Goal: Transaction & Acquisition: Purchase product/service

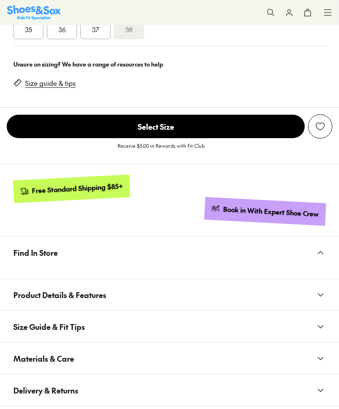
scroll to position [635, 0]
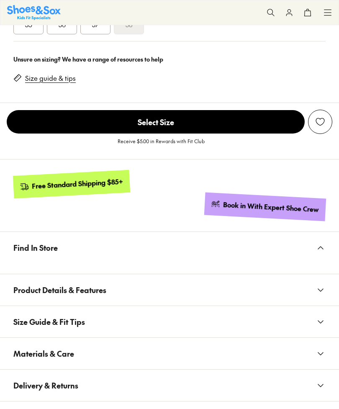
click at [322, 247] on use at bounding box center [320, 248] width 5 height 3
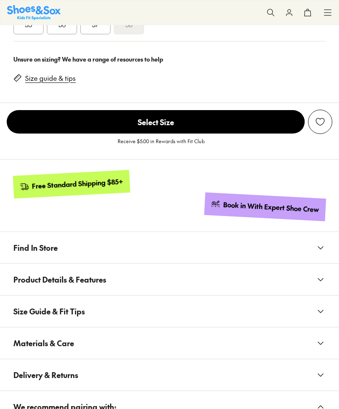
click at [319, 247] on use at bounding box center [320, 248] width 5 height 3
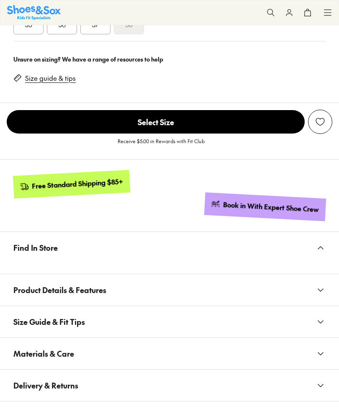
click at [42, 252] on span "Find In Store" at bounding box center [35, 247] width 44 height 25
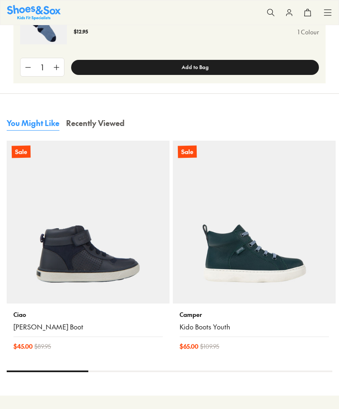
scroll to position [1069, 0]
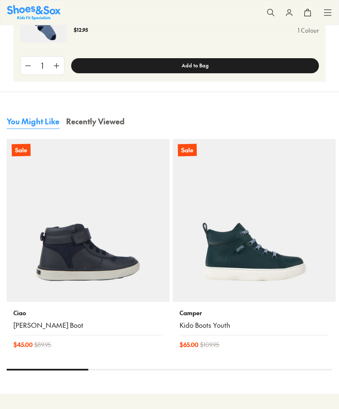
select select "*"
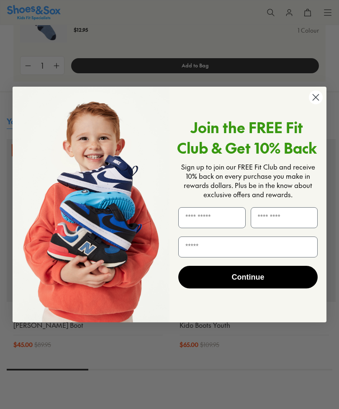
scroll to position [0, 0]
click at [317, 104] on circle "Close dialog" at bounding box center [316, 97] width 14 height 14
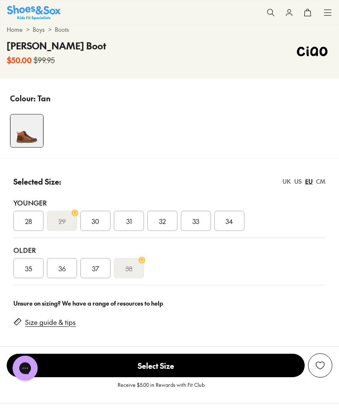
scroll to position [392, 0]
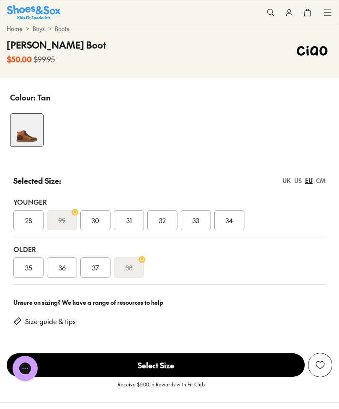
click at [29, 267] on span "35" at bounding box center [28, 267] width 7 height 10
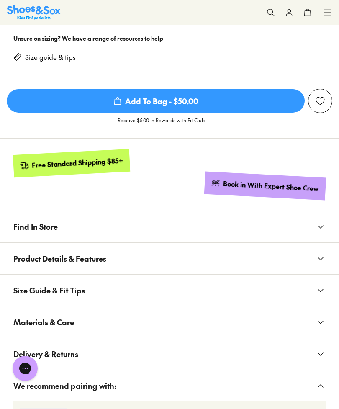
scroll to position [659, 0]
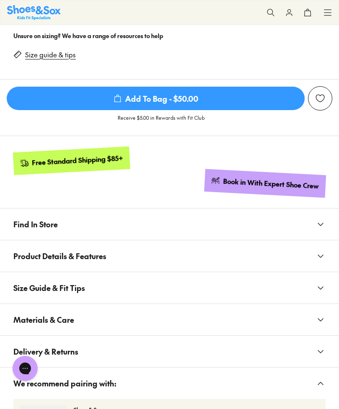
click at [317, 227] on icon at bounding box center [321, 224] width 10 height 10
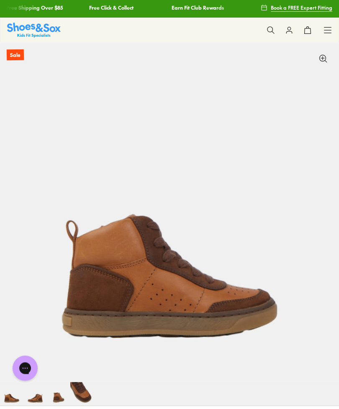
scroll to position [0, 0]
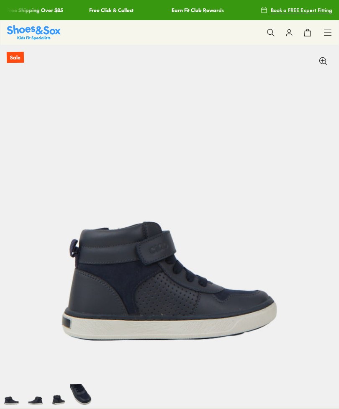
select select "*"
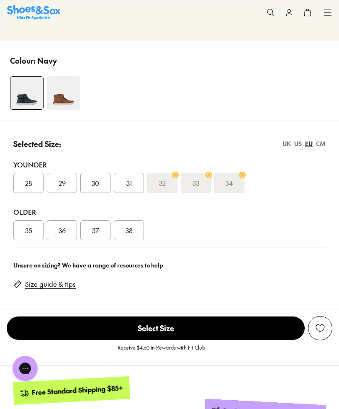
scroll to position [459, 0]
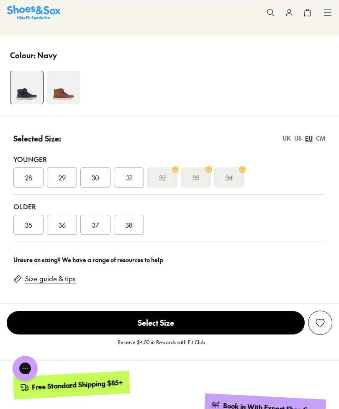
click at [31, 234] on div "35" at bounding box center [28, 225] width 30 height 20
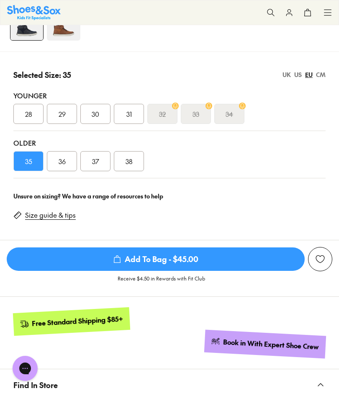
scroll to position [492, 0]
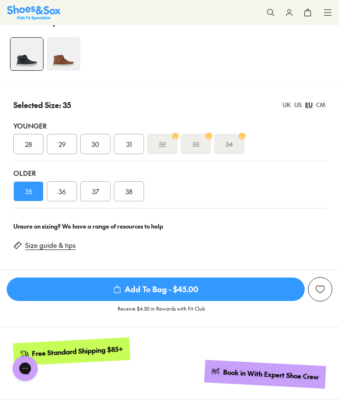
click at [67, 57] on img at bounding box center [63, 53] width 33 height 33
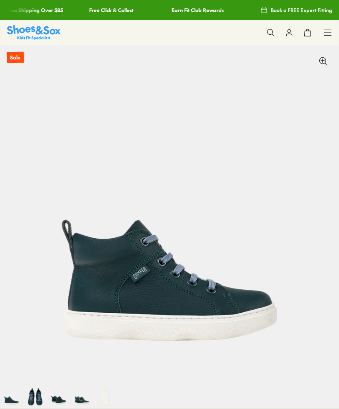
select select "*"
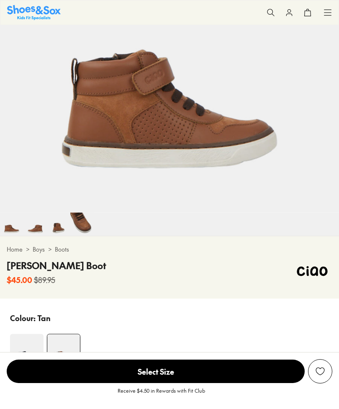
scroll to position [207, 0]
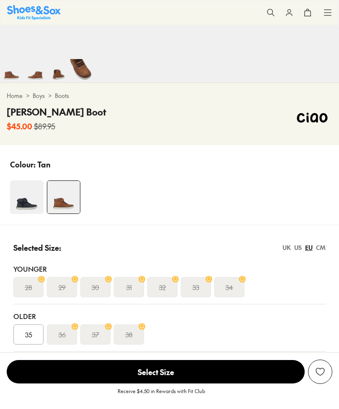
select select "*"
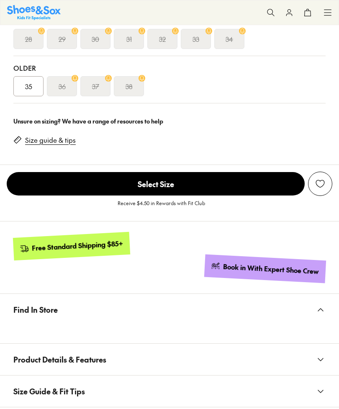
scroll to position [573, 0]
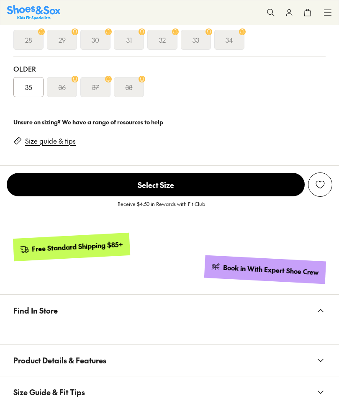
click at [34, 85] on div "35" at bounding box center [28, 87] width 30 height 20
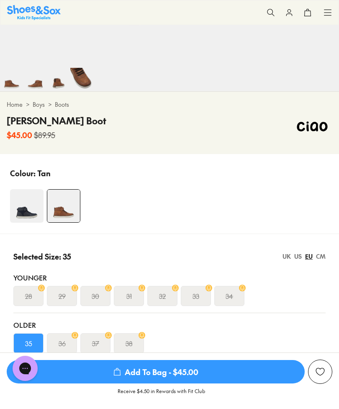
scroll to position [318, 0]
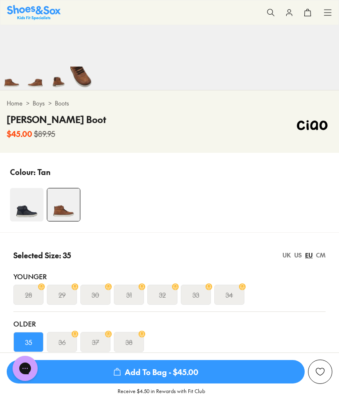
click at [22, 207] on img at bounding box center [26, 204] width 33 height 33
click at [34, 188] on img at bounding box center [26, 204] width 33 height 33
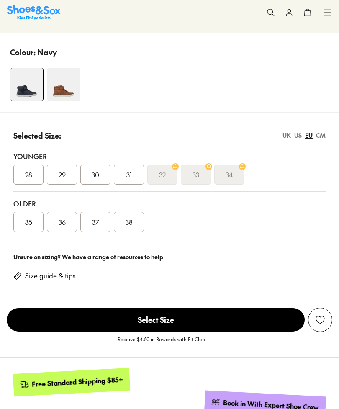
select select "*"
click at [28, 223] on span "35" at bounding box center [28, 222] width 7 height 10
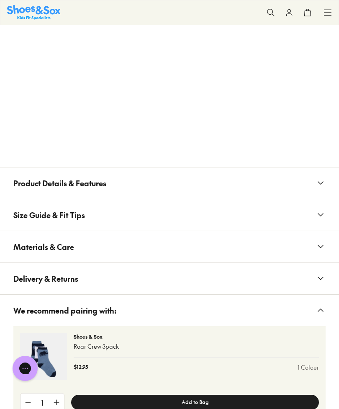
scroll to position [961, 0]
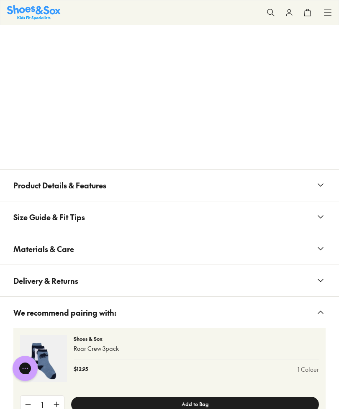
click at [323, 215] on icon at bounding box center [321, 217] width 10 height 10
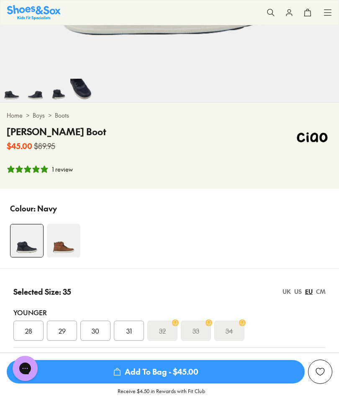
scroll to position [304, 0]
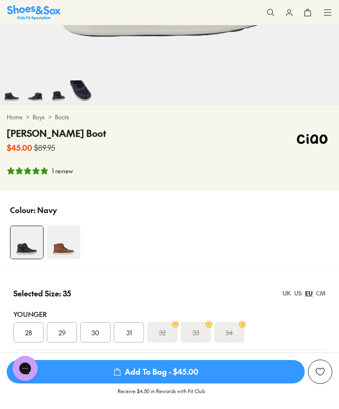
click at [64, 245] on img at bounding box center [63, 242] width 33 height 33
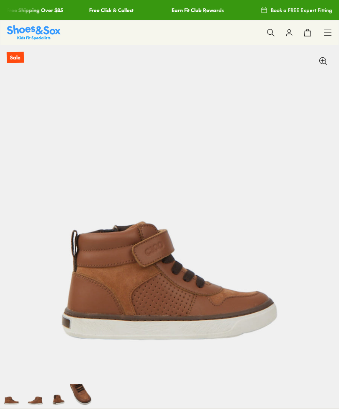
scroll to position [187, 0]
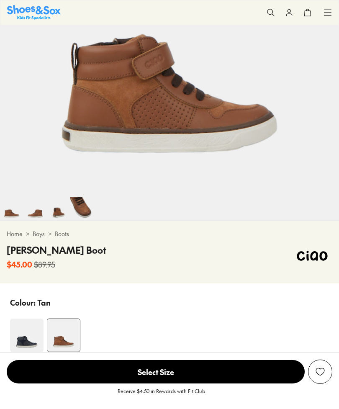
select select "*"
click at [42, 211] on img at bounding box center [34, 208] width 23 height 23
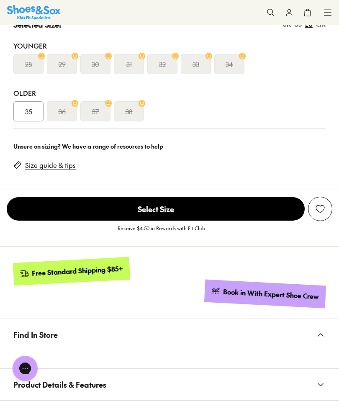
scroll to position [549, 0]
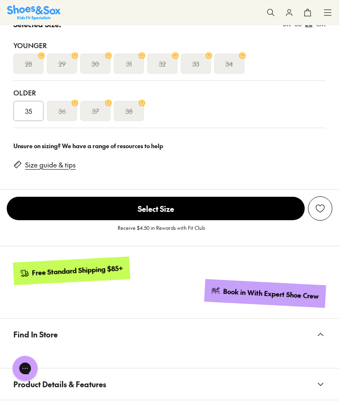
click at [33, 115] on div "35" at bounding box center [28, 111] width 30 height 20
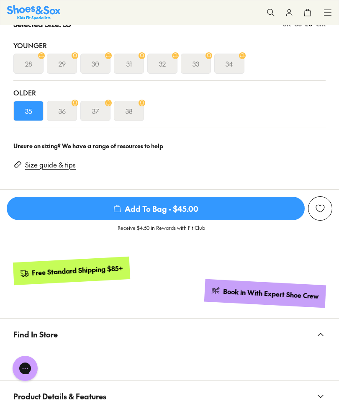
click at [203, 208] on span "Add To Bag - $45.00" at bounding box center [156, 208] width 298 height 23
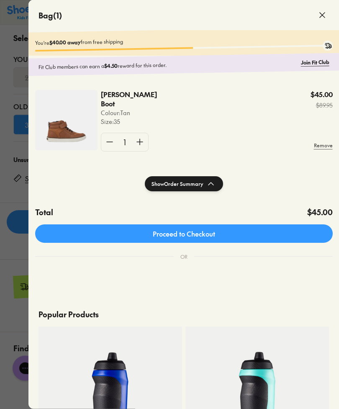
scroll to position [534, 0]
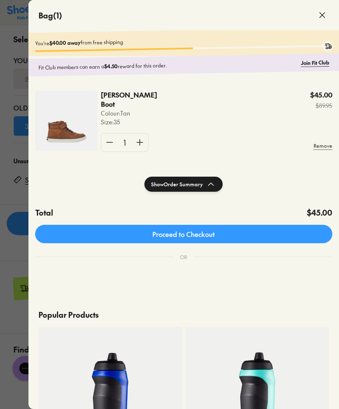
click at [325, 10] on icon at bounding box center [322, 15] width 10 height 10
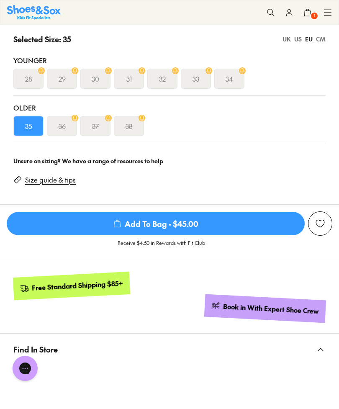
click at [335, 12] on div "Shop All Shop All Shop All Up to 30% off New Arrivals Online Only Best Sellers …" at bounding box center [169, 12] width 339 height 25
click at [331, 9] on icon at bounding box center [328, 12] width 8 height 8
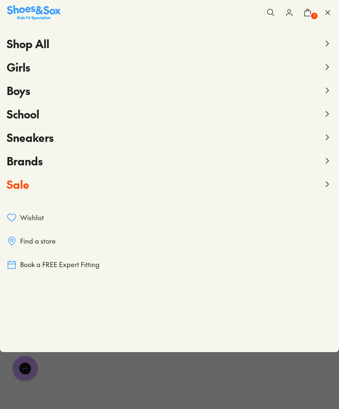
scroll to position [561, 0]
click at [330, 10] on icon at bounding box center [328, 12] width 8 height 8
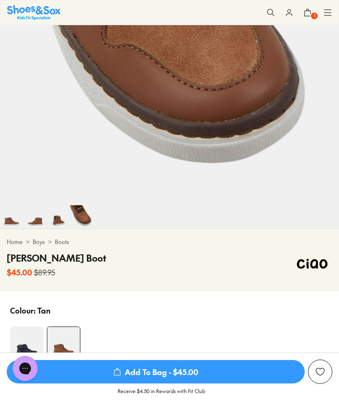
scroll to position [178, 0]
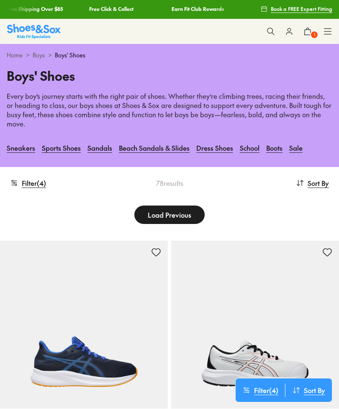
click at [17, 183] on use at bounding box center [13, 182] width 5 height 5
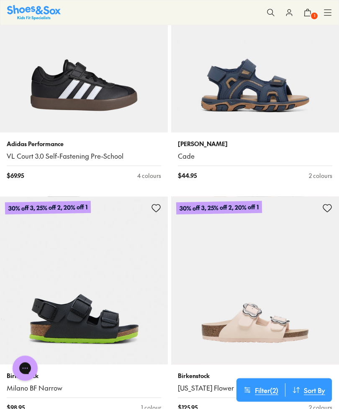
scroll to position [2669, 0]
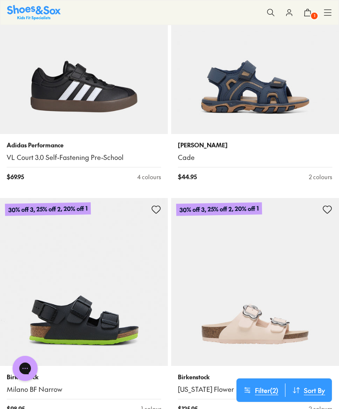
click at [48, 141] on p "Adidas Performance" at bounding box center [84, 145] width 154 height 9
click at [49, 142] on p "Adidas Performance" at bounding box center [84, 145] width 154 height 9
click at [34, 141] on p "Adidas Performance" at bounding box center [84, 145] width 154 height 9
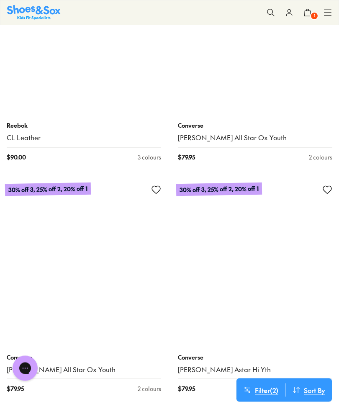
scroll to position [6865, 0]
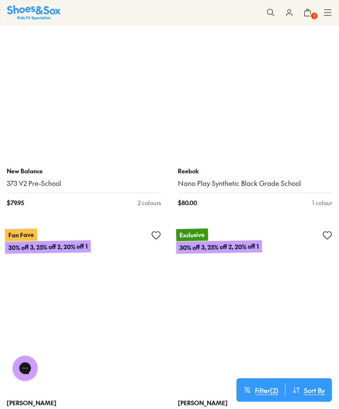
scroll to position [12618, 0]
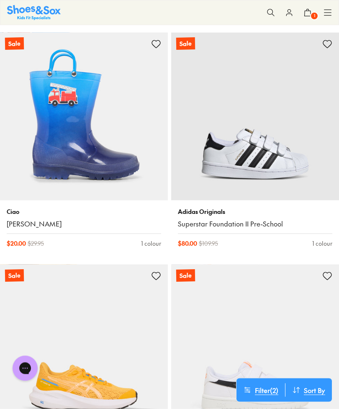
scroll to position [17905, 0]
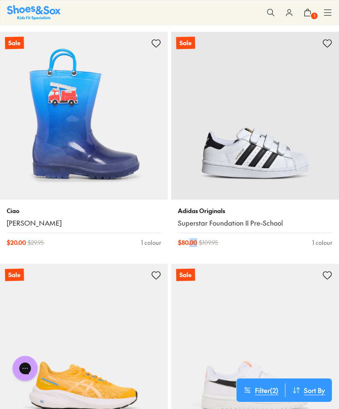
click at [234, 218] on link "Superstar Foundation II Pre-School" at bounding box center [255, 222] width 154 height 9
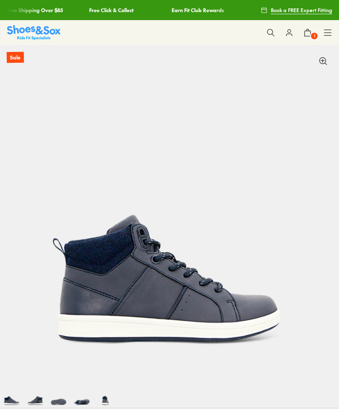
select select "*"
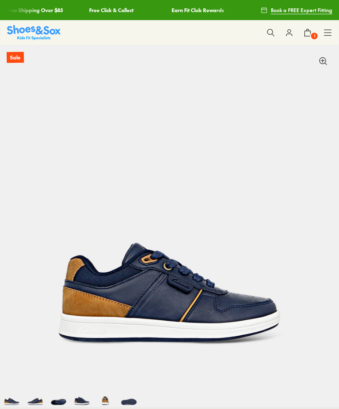
select select "*"
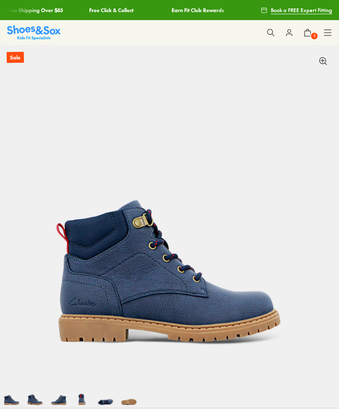
select select "*"
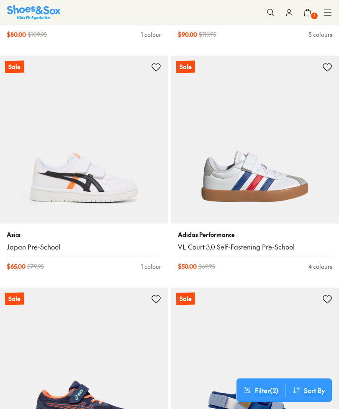
scroll to position [3199, 0]
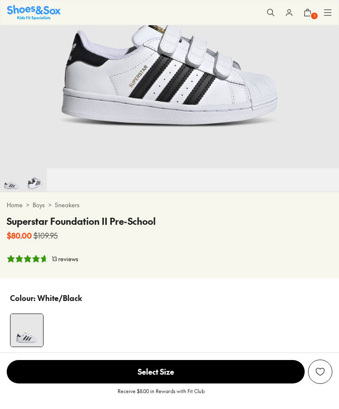
scroll to position [227, 0]
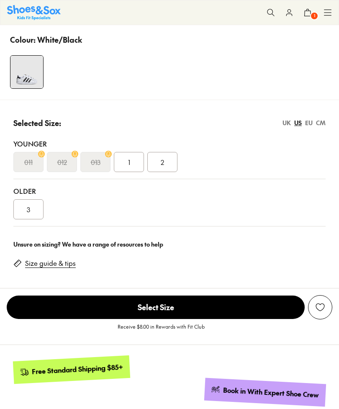
select select "*"
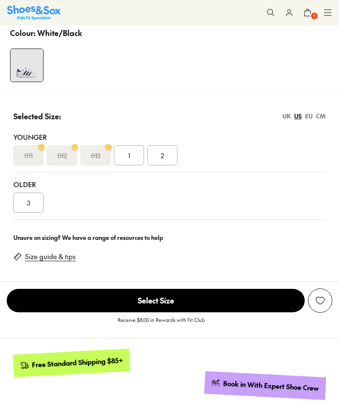
scroll to position [484, 0]
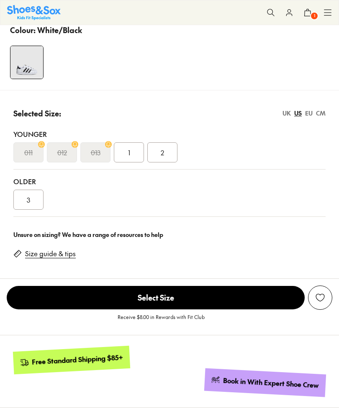
click at [27, 198] on span "3" at bounding box center [28, 200] width 3 height 10
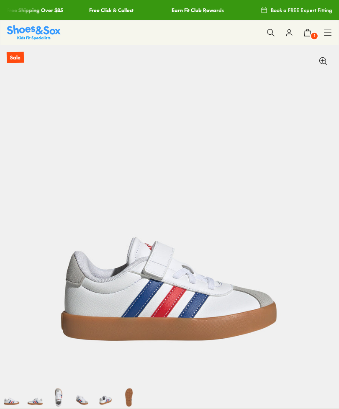
select select "*"
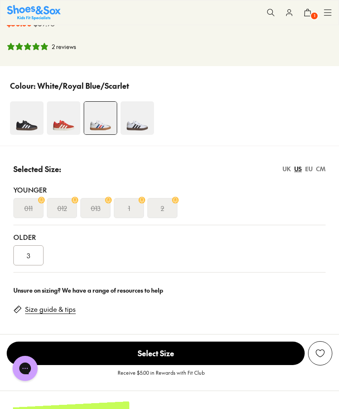
scroll to position [430, 0]
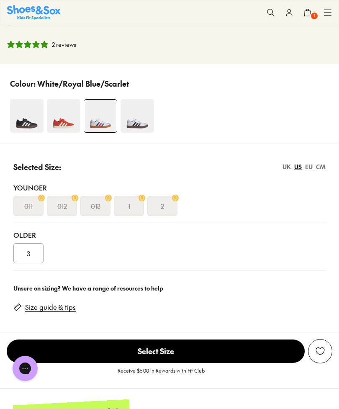
click at [28, 255] on span "3" at bounding box center [28, 253] width 3 height 10
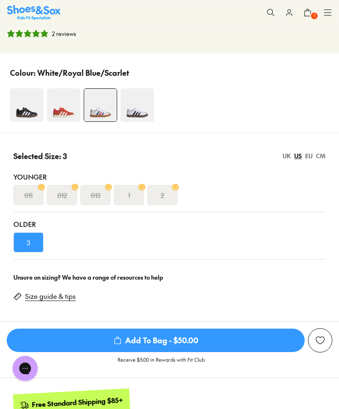
scroll to position [441, 0]
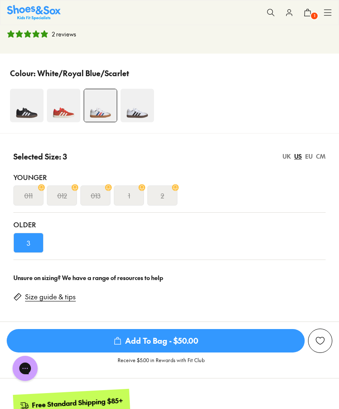
click at [141, 112] on img at bounding box center [137, 105] width 33 height 33
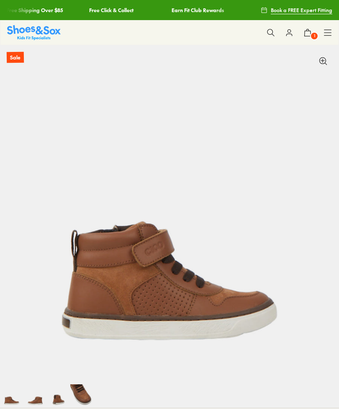
select select "*"
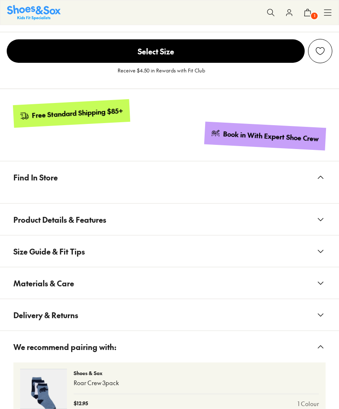
scroll to position [709, 0]
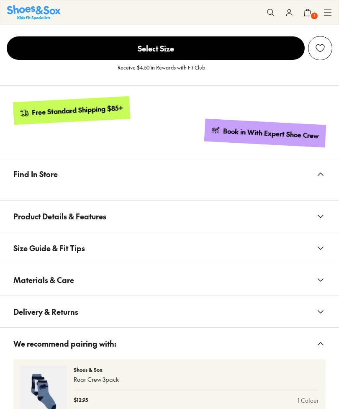
click at [315, 177] on button "Find In Store" at bounding box center [169, 173] width 339 height 31
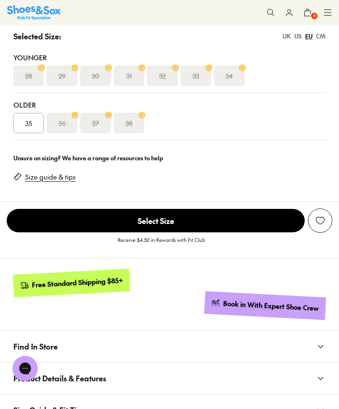
scroll to position [532, 0]
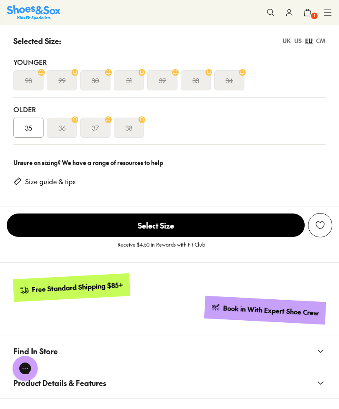
click at [26, 128] on span "35" at bounding box center [28, 128] width 7 height 10
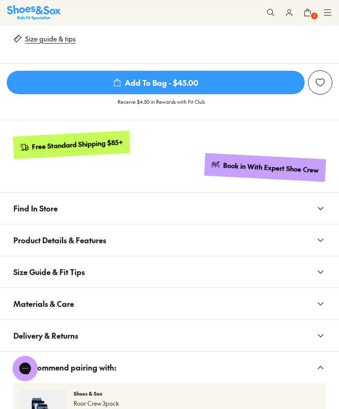
scroll to position [686, 0]
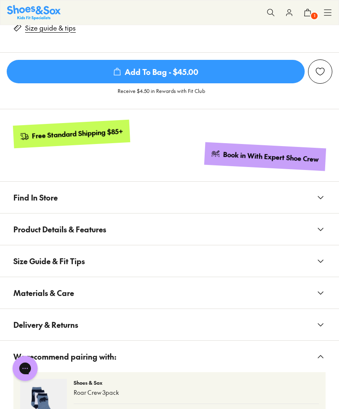
click at [321, 198] on use at bounding box center [320, 197] width 5 height 3
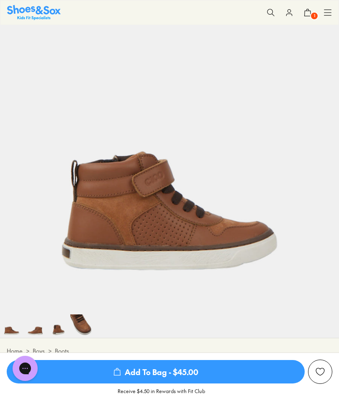
scroll to position [67, 0]
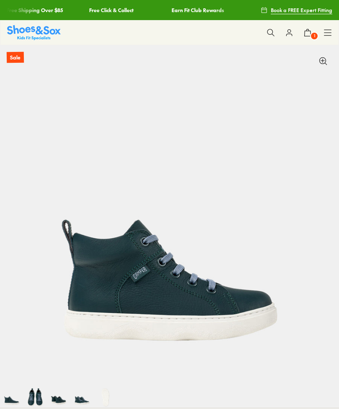
select select "*"
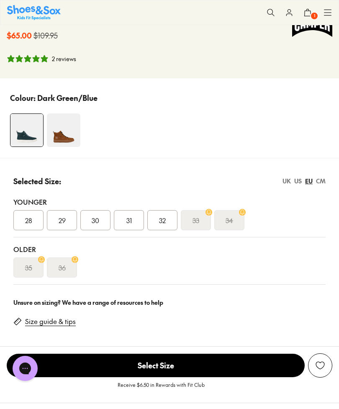
scroll to position [416, 0]
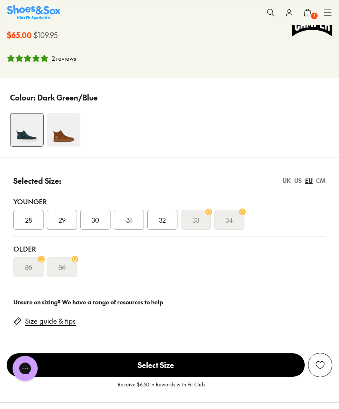
click at [63, 128] on img at bounding box center [63, 129] width 33 height 33
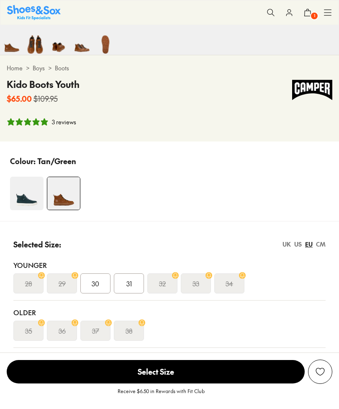
select select "*"
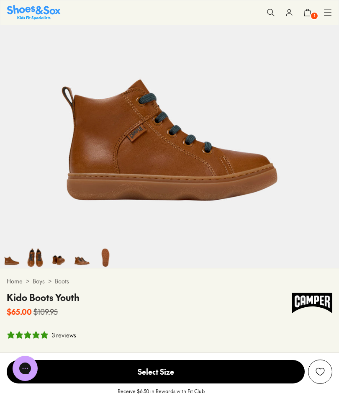
scroll to position [136, 0]
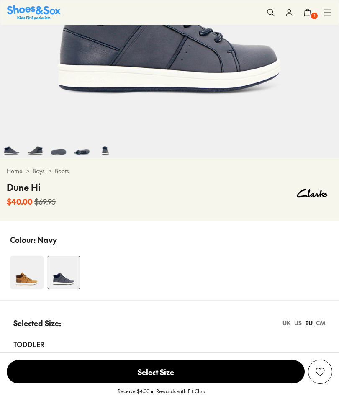
select select "*"
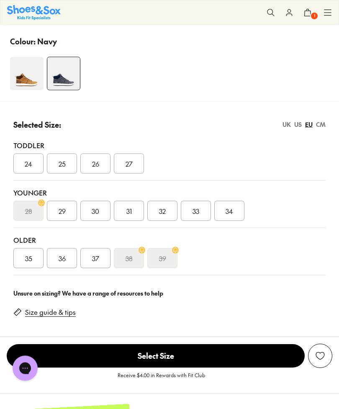
scroll to position [478, 0]
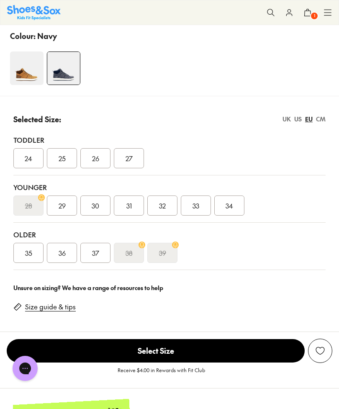
click at [30, 249] on span "35" at bounding box center [28, 253] width 7 height 10
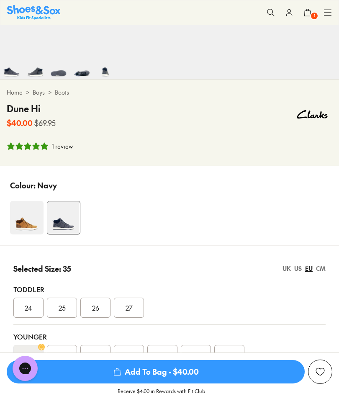
scroll to position [329, 0]
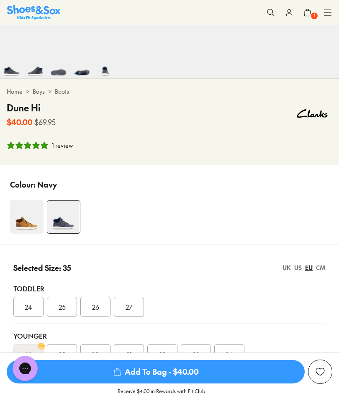
click at [25, 223] on img at bounding box center [26, 216] width 33 height 33
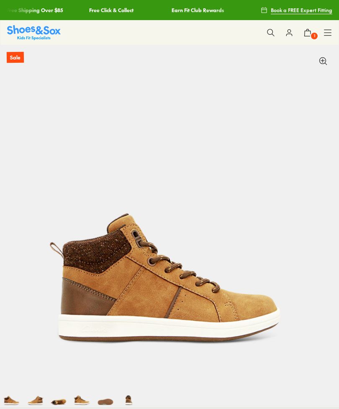
select select "*"
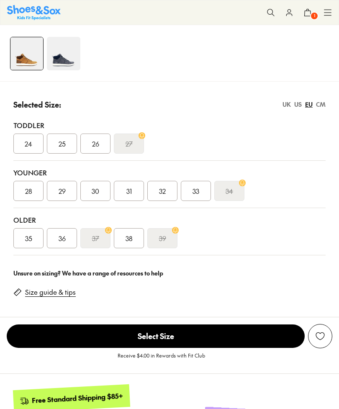
click at [26, 239] on span "35" at bounding box center [28, 238] width 7 height 10
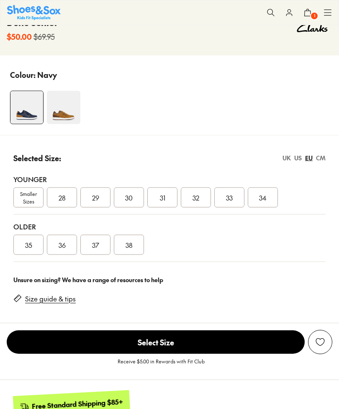
select select "*"
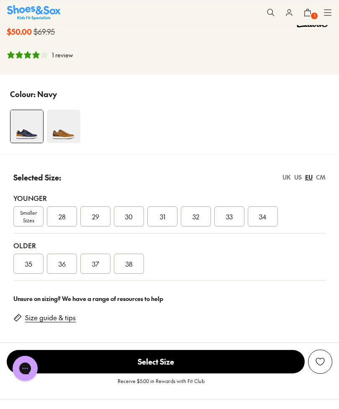
click at [30, 263] on span "35" at bounding box center [28, 264] width 7 height 10
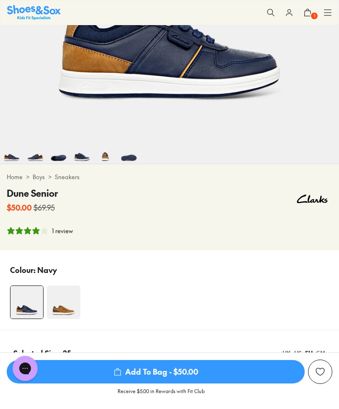
scroll to position [244, 0]
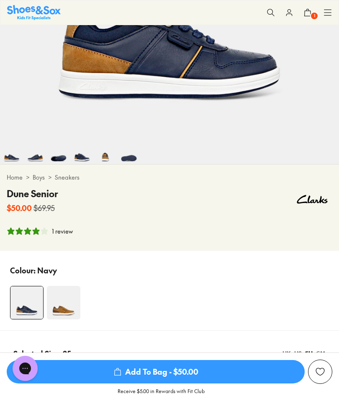
click at [63, 307] on img at bounding box center [63, 302] width 33 height 33
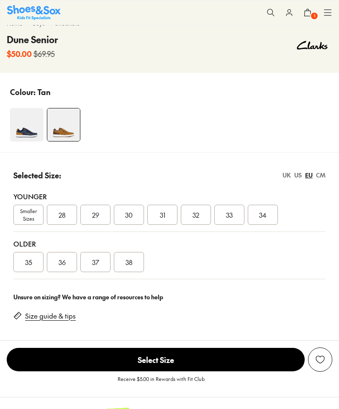
select select "*"
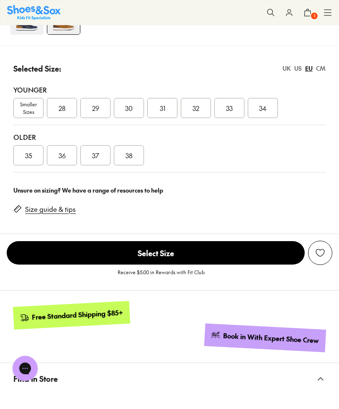
click at [31, 154] on span "35" at bounding box center [28, 155] width 7 height 10
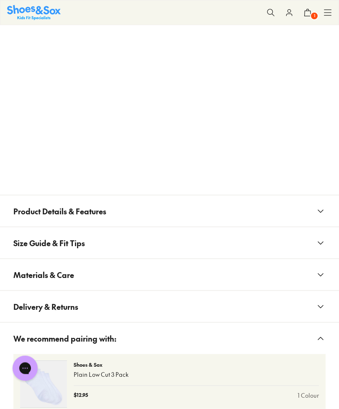
scroll to position [918, 0]
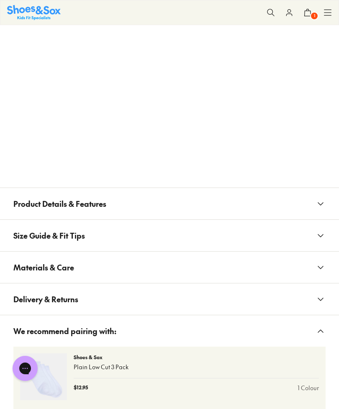
click at [319, 203] on use at bounding box center [320, 204] width 5 height 3
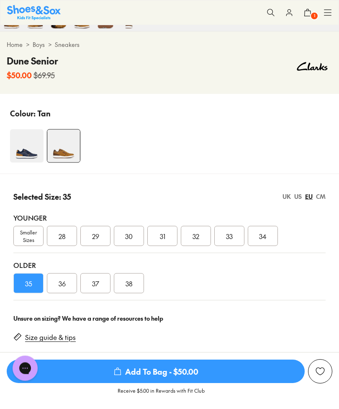
scroll to position [378, 0]
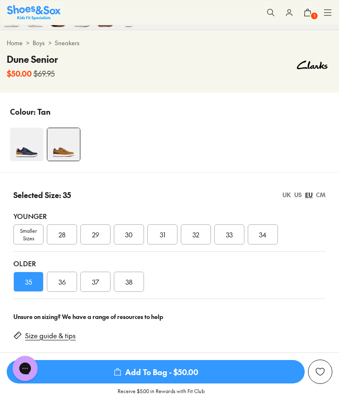
click at [29, 151] on img at bounding box center [26, 144] width 33 height 33
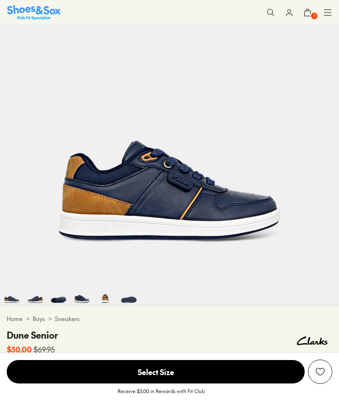
select select "*"
click at [204, 206] on img at bounding box center [169, 112] width 339 height 339
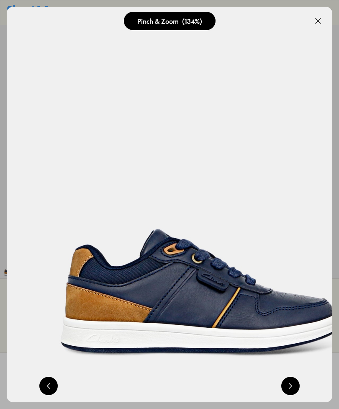
click at [319, 20] on button at bounding box center [318, 21] width 18 height 18
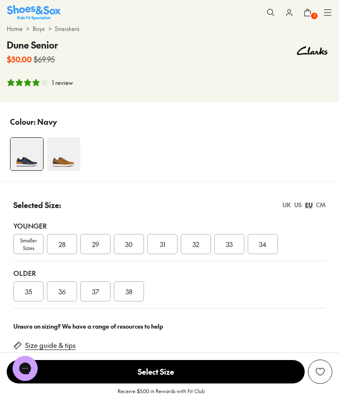
scroll to position [393, 0]
click at [30, 289] on span "35" at bounding box center [28, 291] width 7 height 10
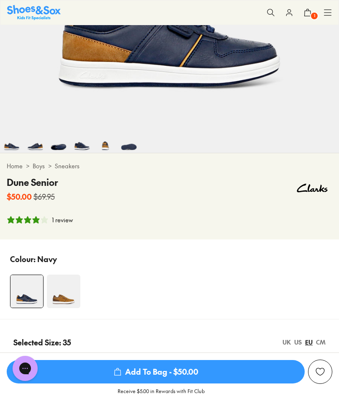
scroll to position [257, 0]
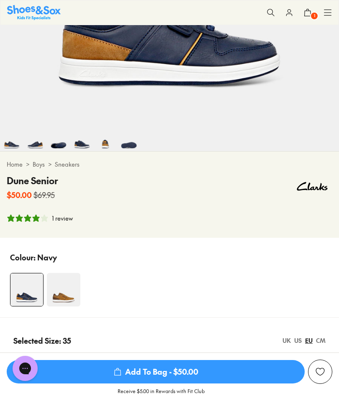
click at [61, 290] on img at bounding box center [63, 289] width 33 height 33
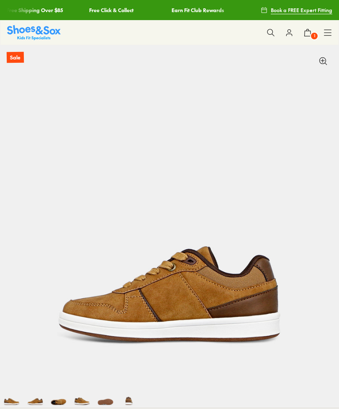
select select "*"
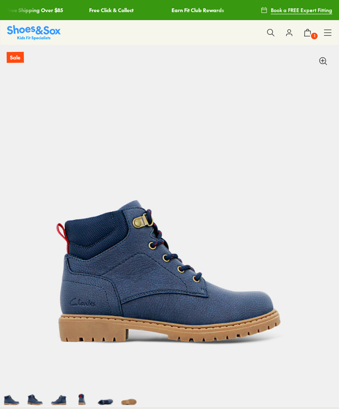
select select "*"
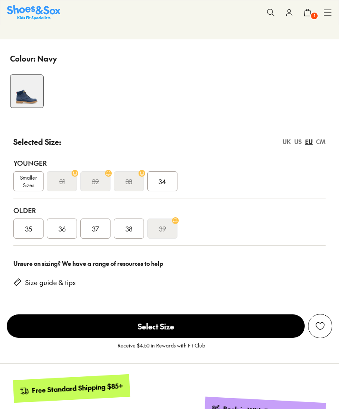
click at [21, 234] on div "35" at bounding box center [28, 228] width 30 height 20
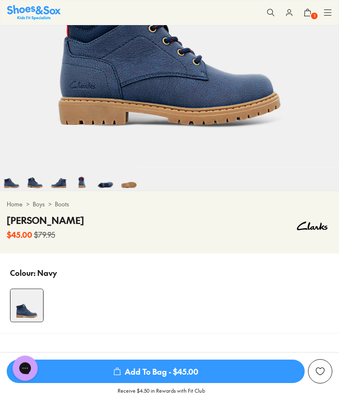
scroll to position [208, 0]
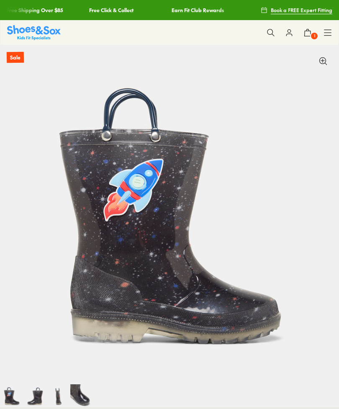
select select "*"
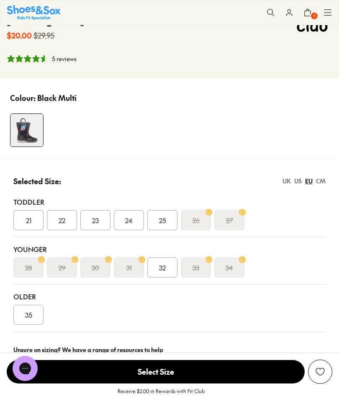
click at [25, 315] on span "35" at bounding box center [28, 315] width 7 height 10
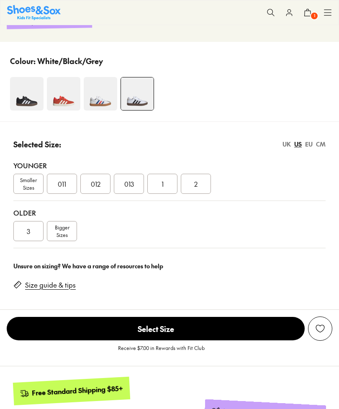
click at [24, 232] on div "3" at bounding box center [28, 231] width 30 height 20
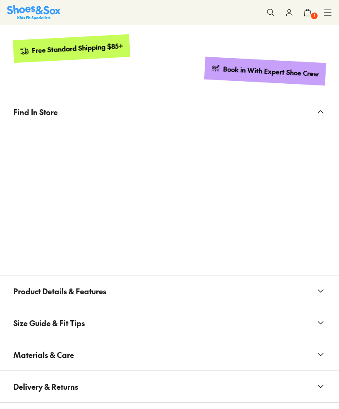
scroll to position [822, 0]
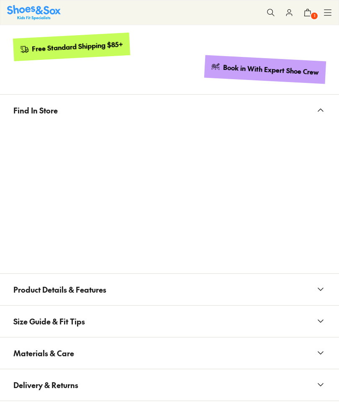
select select "*"
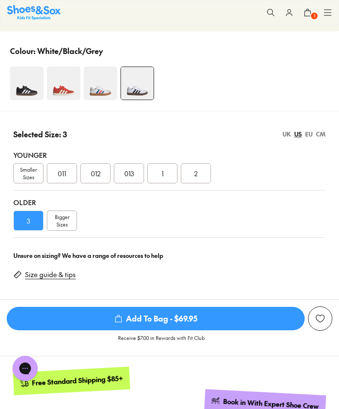
scroll to position [491, 0]
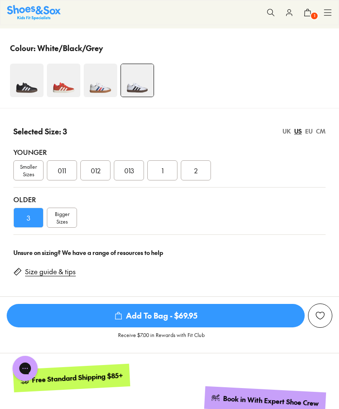
click at [208, 315] on span "Add To Bag - $69.95" at bounding box center [156, 315] width 298 height 23
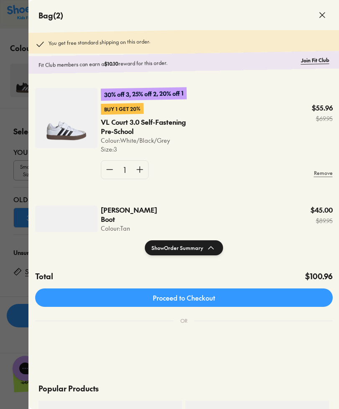
click at [3, 269] on div at bounding box center [169, 204] width 339 height 409
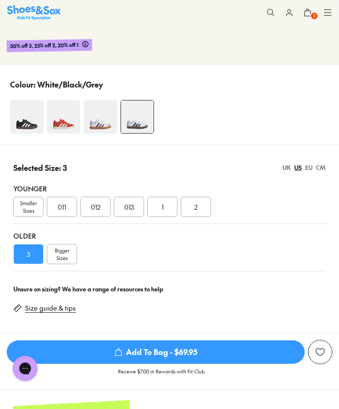
scroll to position [454, 0]
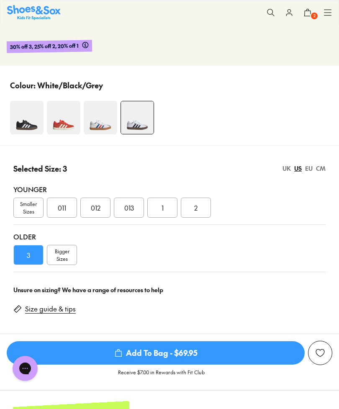
click at [64, 121] on img at bounding box center [63, 117] width 33 height 33
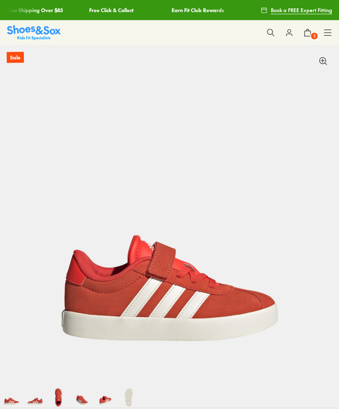
select select "*"
click at [233, 301] on img at bounding box center [169, 214] width 339 height 339
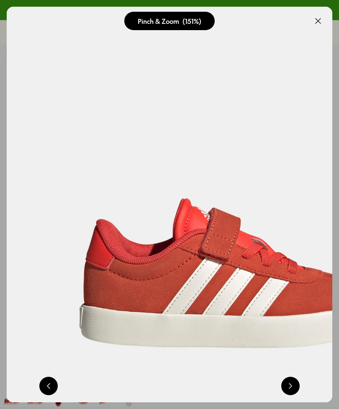
click at [326, 22] on button at bounding box center [318, 21] width 18 height 18
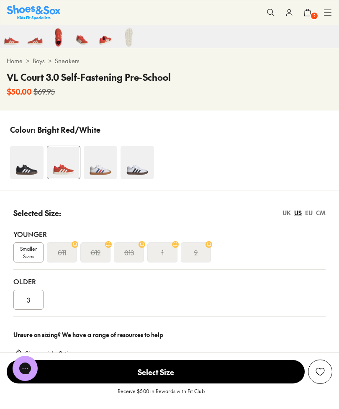
scroll to position [375, 0]
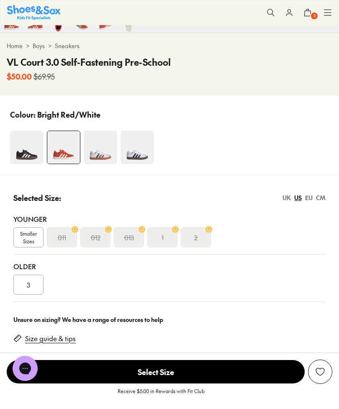
click at [26, 286] on div "3" at bounding box center [28, 285] width 30 height 20
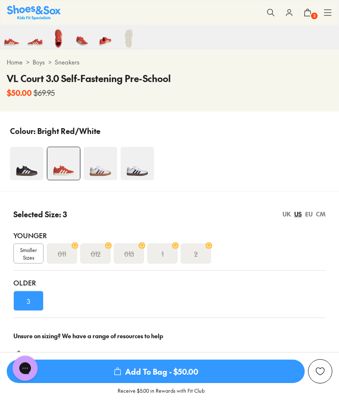
scroll to position [351, 0]
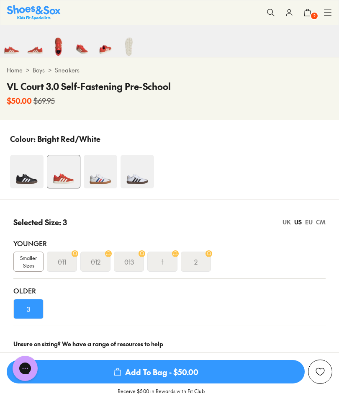
click at [18, 168] on img at bounding box center [26, 171] width 33 height 33
click at [23, 173] on img at bounding box center [26, 171] width 33 height 33
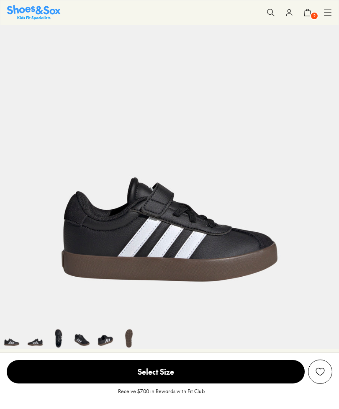
select select "*"
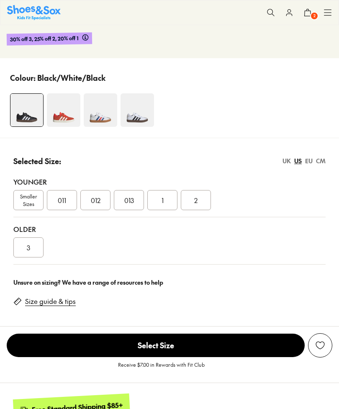
scroll to position [462, 0]
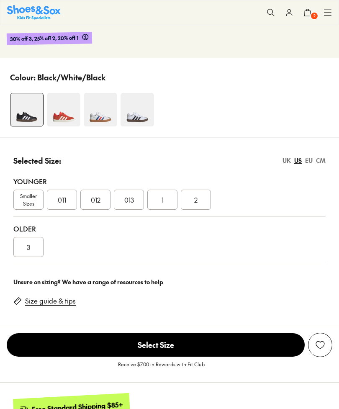
click at [32, 249] on div "3" at bounding box center [28, 247] width 30 height 20
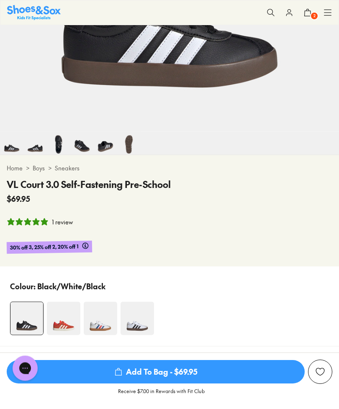
scroll to position [253, 0]
click at [180, 288] on div "Colour: Black/White/Black" at bounding box center [169, 285] width 319 height 18
click at [137, 325] on img at bounding box center [137, 317] width 33 height 33
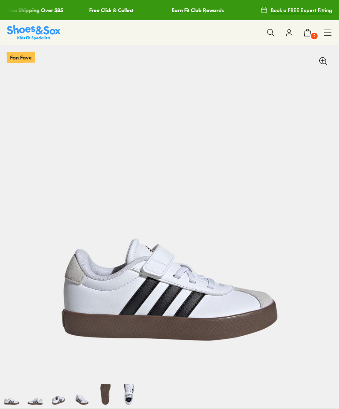
select select "*"
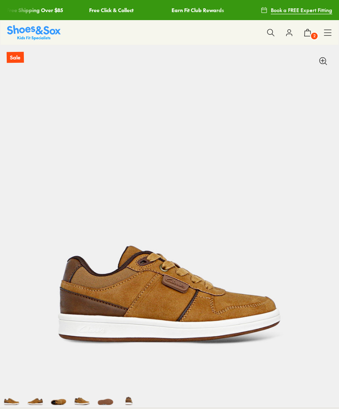
scroll to position [269, 0]
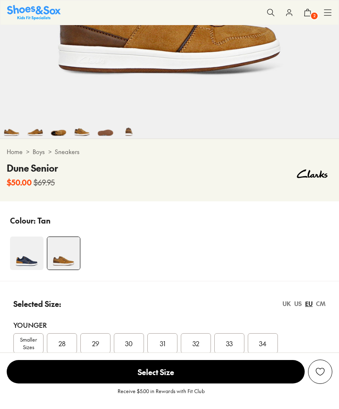
select select "*"
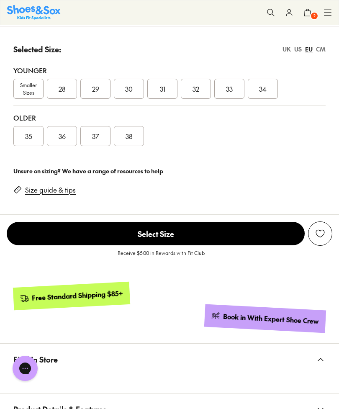
scroll to position [525, 0]
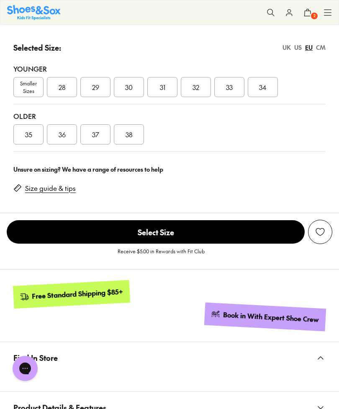
click at [30, 133] on span "35" at bounding box center [28, 134] width 7 height 10
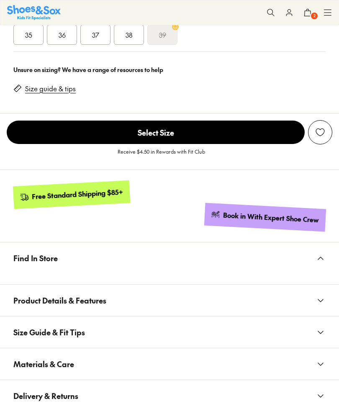
select select "*"
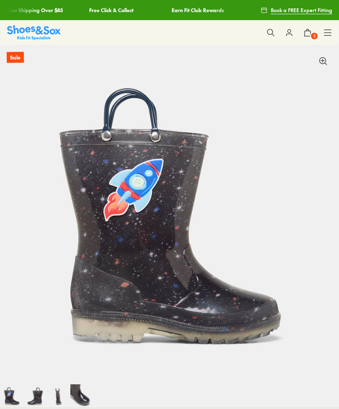
select select "*"
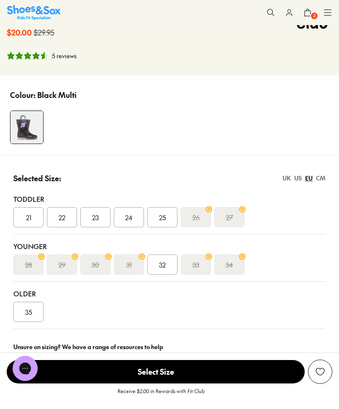
scroll to position [419, 0]
click at [31, 309] on span "35" at bounding box center [28, 311] width 7 height 10
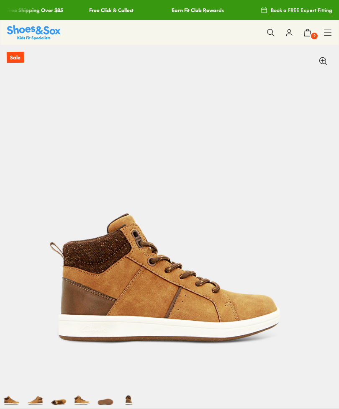
scroll to position [164, 0]
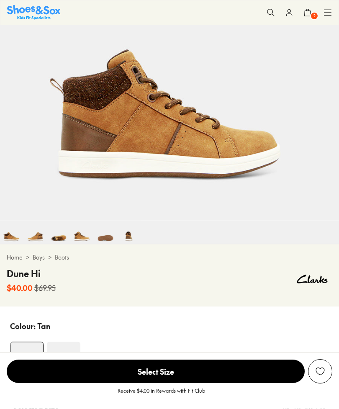
select select "*"
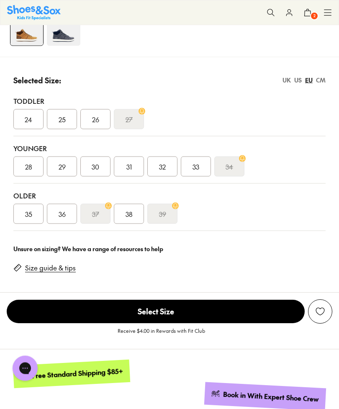
scroll to position [541, 0]
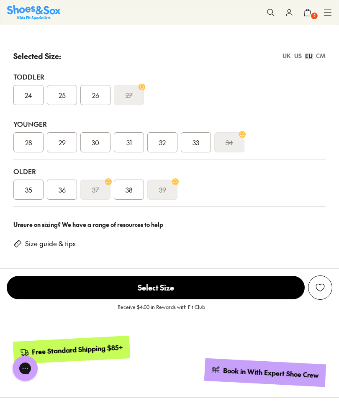
click at [28, 190] on span "35" at bounding box center [28, 190] width 7 height 10
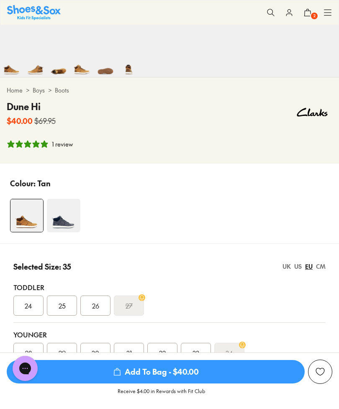
scroll to position [331, 0]
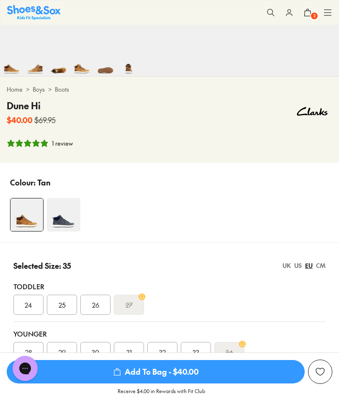
click at [65, 219] on img at bounding box center [63, 214] width 33 height 33
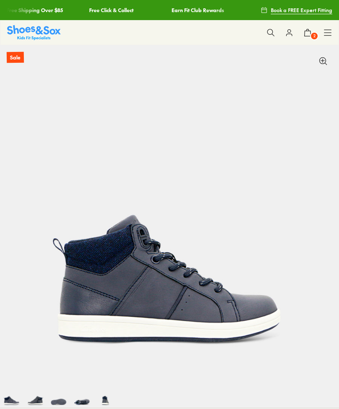
select select "*"
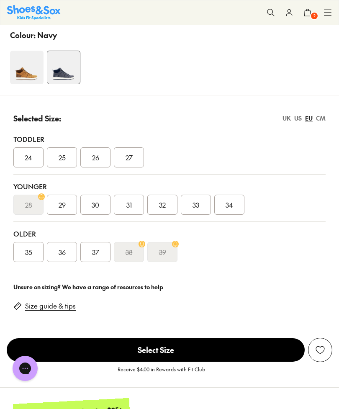
click at [29, 259] on div "35" at bounding box center [28, 252] width 30 height 20
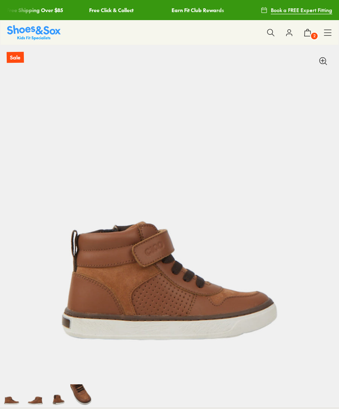
select select "*"
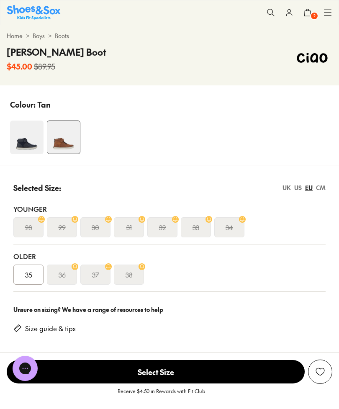
click at [29, 276] on span "35" at bounding box center [28, 275] width 7 height 10
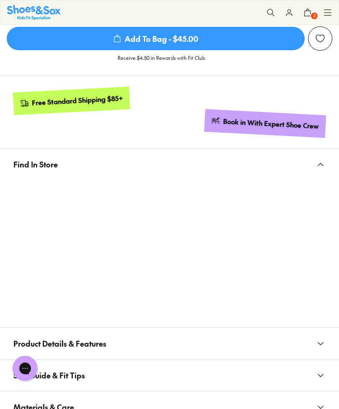
scroll to position [725, 0]
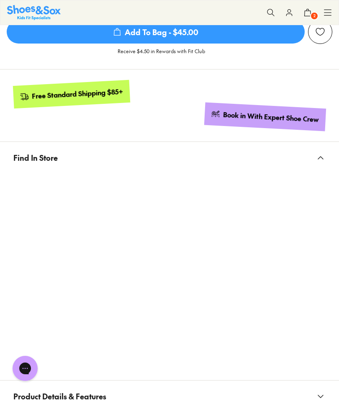
click at [326, 265] on div at bounding box center [169, 271] width 339 height 197
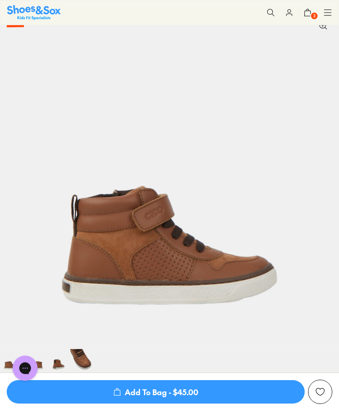
scroll to position [0, 0]
